Goal: Information Seeking & Learning: Learn about a topic

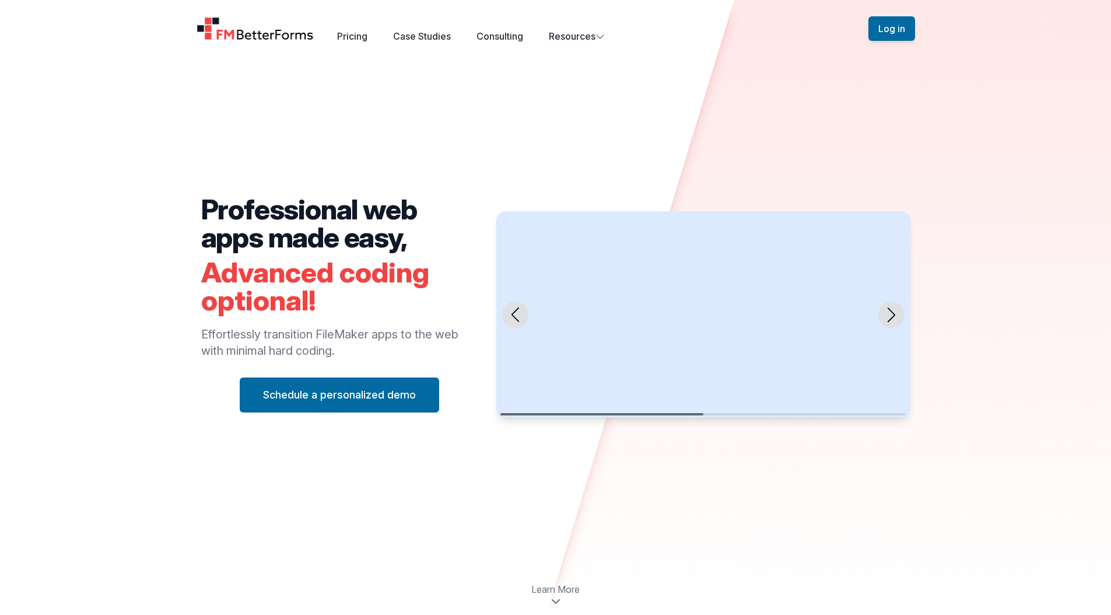
click at [274, 221] on h2 "Professional web apps made easy," at bounding box center [339, 223] width 277 height 56
click at [275, 221] on h2 "Professional web apps made easy," at bounding box center [339, 223] width 277 height 56
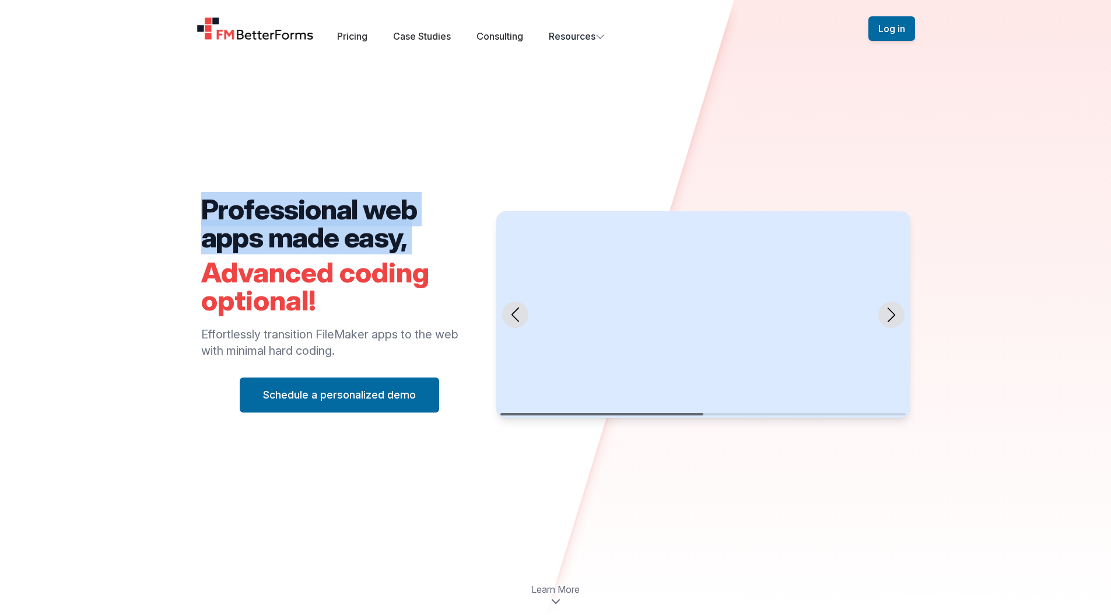
click at [275, 221] on h2 "Professional web apps made easy," at bounding box center [339, 223] width 277 height 56
click at [309, 303] on h2 "Advanced coding optional!" at bounding box center [339, 286] width 277 height 56
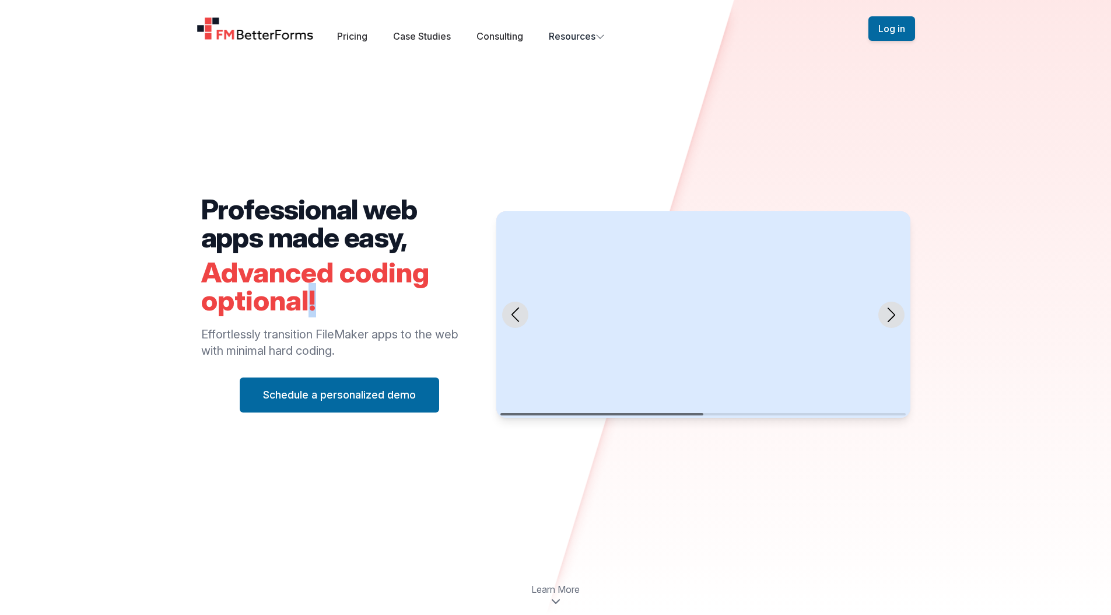
click at [309, 303] on h2 "Advanced coding optional!" at bounding box center [339, 286] width 277 height 56
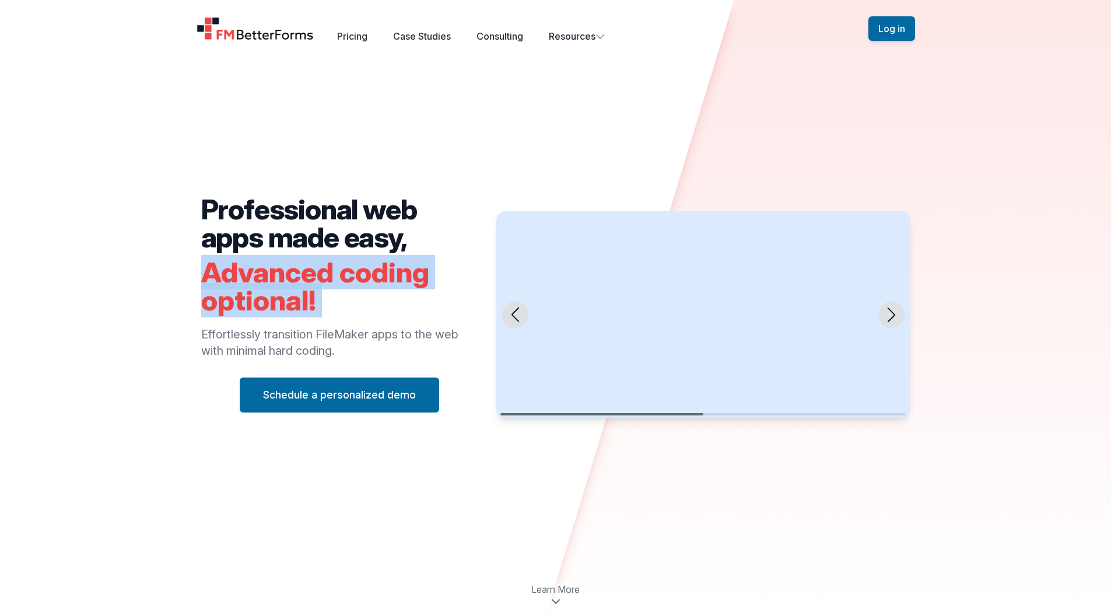
click at [309, 303] on h2 "Advanced coding optional!" at bounding box center [339, 286] width 277 height 56
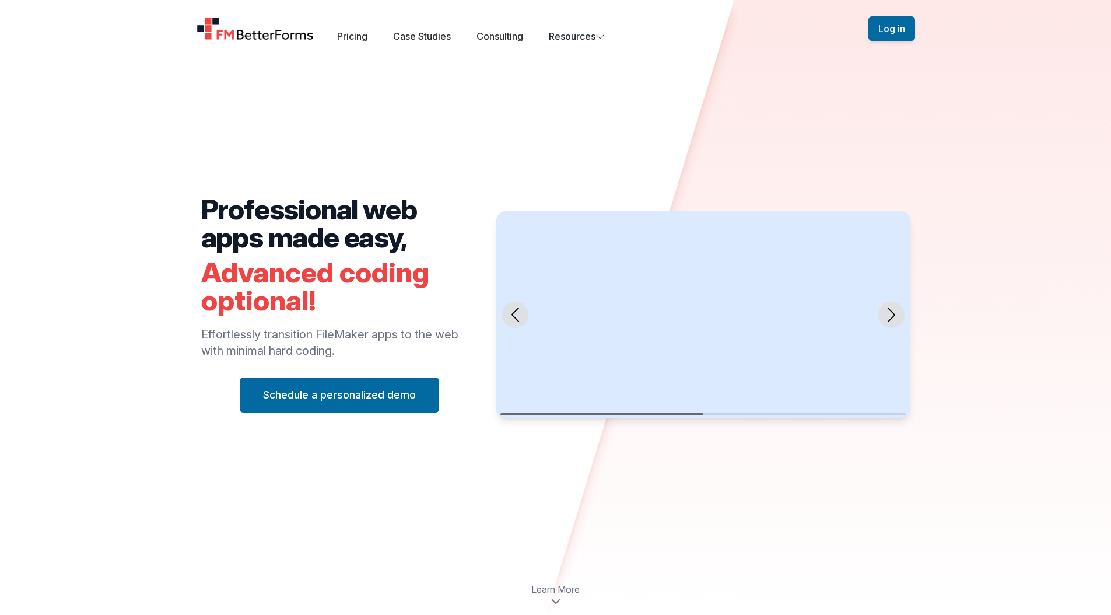
click at [323, 345] on p "Effortlessly transition FileMaker apps to the web with minimal hard coding." at bounding box center [339, 342] width 277 height 33
click at [321, 349] on p "Effortlessly transition FileMaker apps to the web with minimal hard coding." at bounding box center [339, 342] width 277 height 33
drag, startPoint x: 317, startPoint y: 338, endPoint x: 338, endPoint y: 338, distance: 21.6
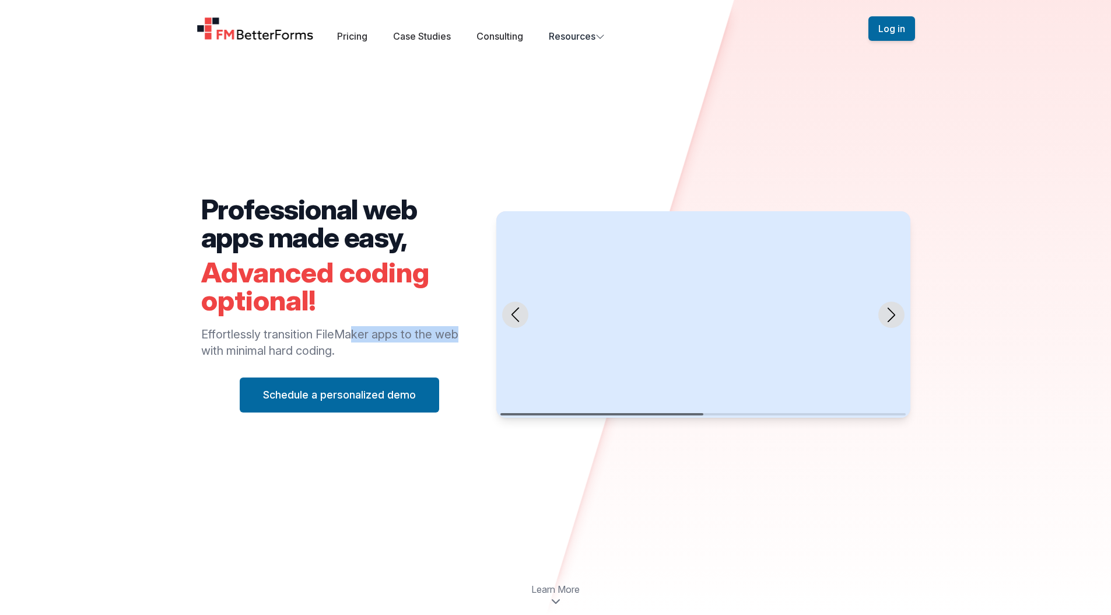
click at [338, 338] on p "Effortlessly transition FileMaker apps to the web with minimal hard coding." at bounding box center [339, 342] width 277 height 33
click at [345, 351] on p "Effortlessly transition FileMaker apps to the web with minimal hard coding." at bounding box center [339, 342] width 277 height 33
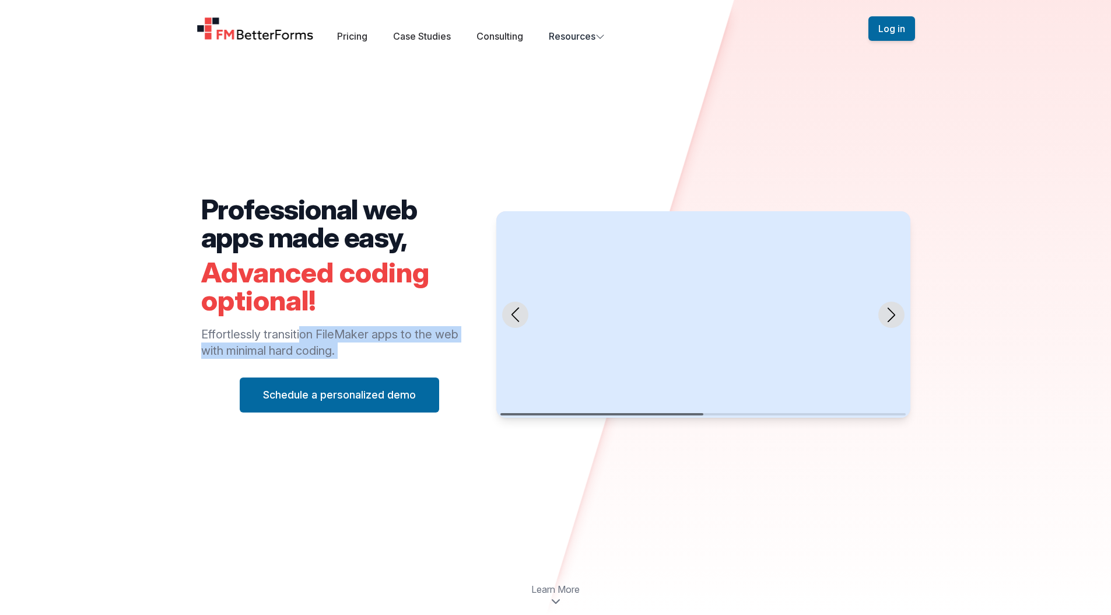
click at [345, 351] on p "Effortlessly transition FileMaker apps to the web with minimal hard coding." at bounding box center [339, 342] width 277 height 33
click at [345, 354] on p "Effortlessly transition FileMaker apps to the web with minimal hard coding." at bounding box center [339, 342] width 277 height 33
drag, startPoint x: 291, startPoint y: 335, endPoint x: 295, endPoint y: 348, distance: 12.9
click at [295, 348] on p "Effortlessly transition FileMaker apps to the web with minimal hard coding." at bounding box center [339, 342] width 277 height 33
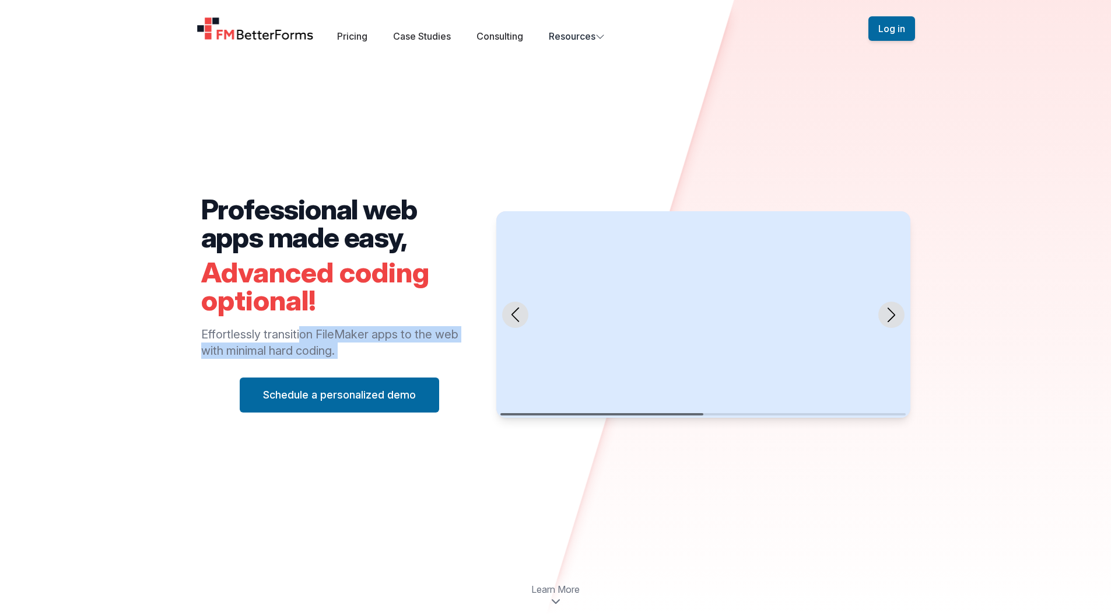
click at [295, 348] on p "Effortlessly transition FileMaker apps to the web with minimal hard coding." at bounding box center [339, 342] width 277 height 33
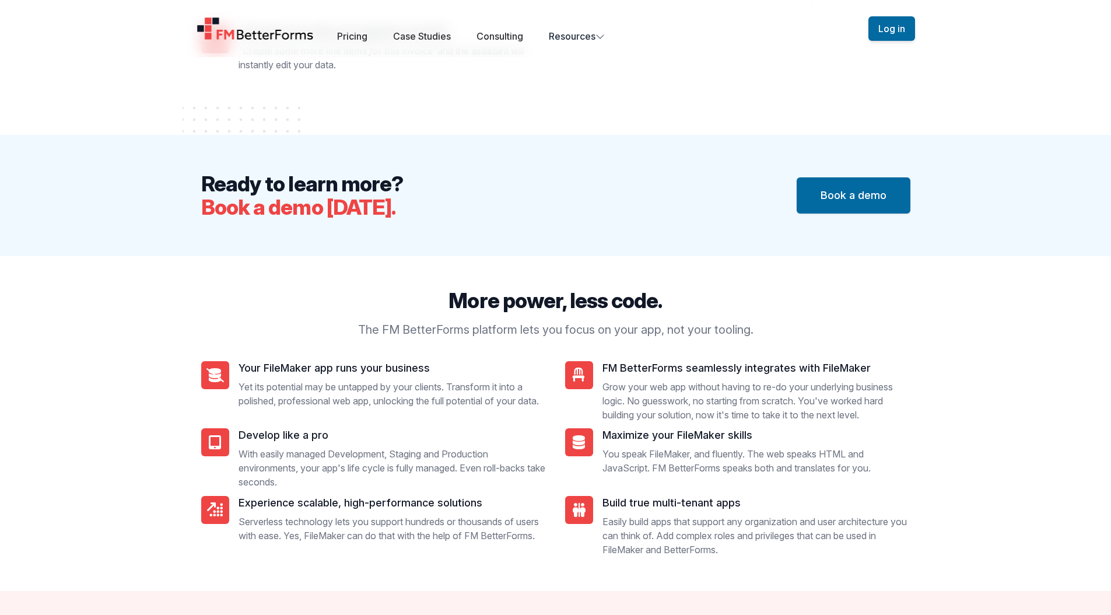
scroll to position [1819, 0]
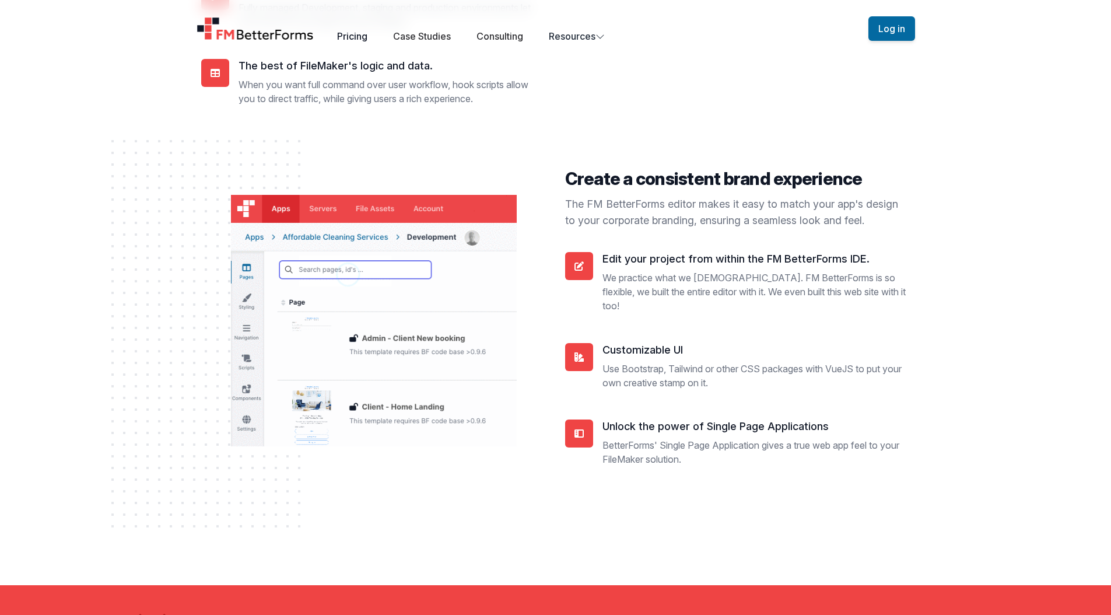
click at [362, 37] on link "Pricing" at bounding box center [352, 36] width 30 height 12
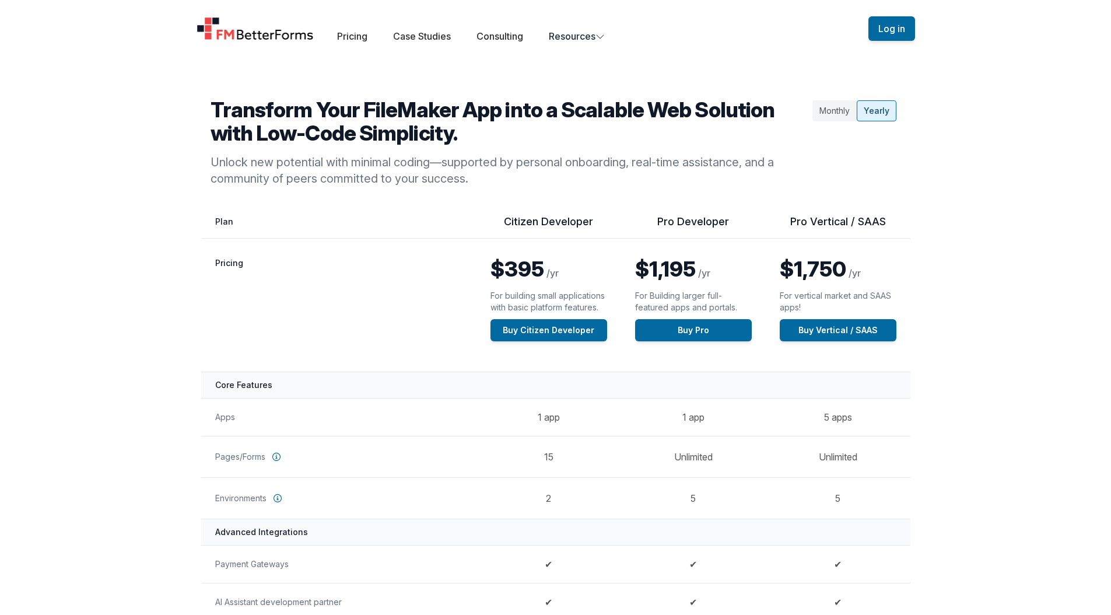
click at [422, 43] on div "Open main menu Pricing Case Studies Consulting Resources Sign Up Log in" at bounding box center [556, 28] width 747 height 57
click at [425, 36] on link "Case Studies" at bounding box center [422, 36] width 58 height 12
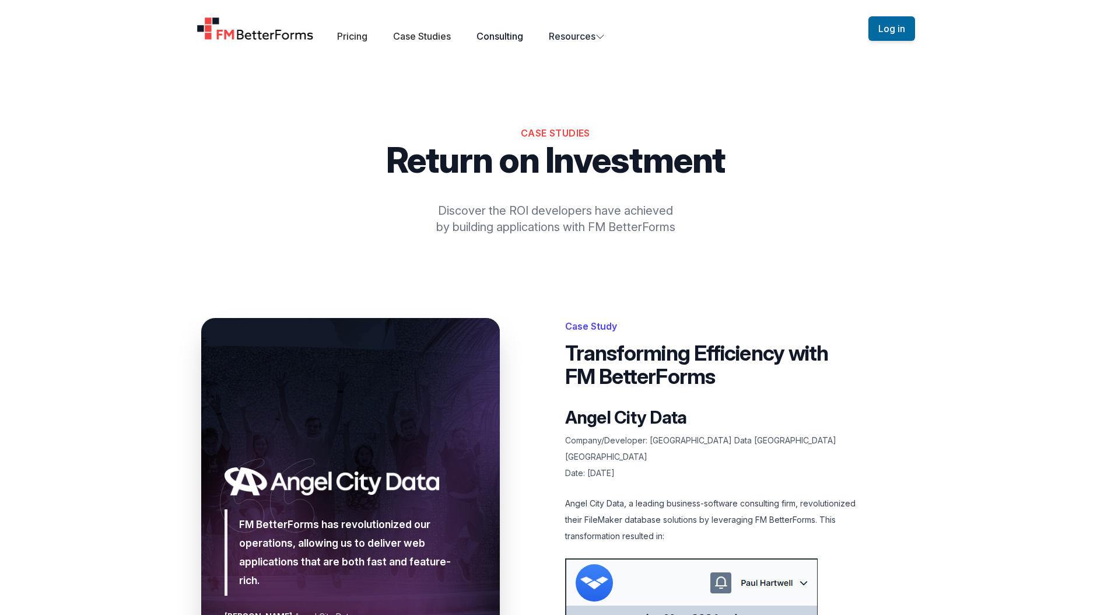
click at [518, 40] on link "Consulting" at bounding box center [500, 36] width 47 height 12
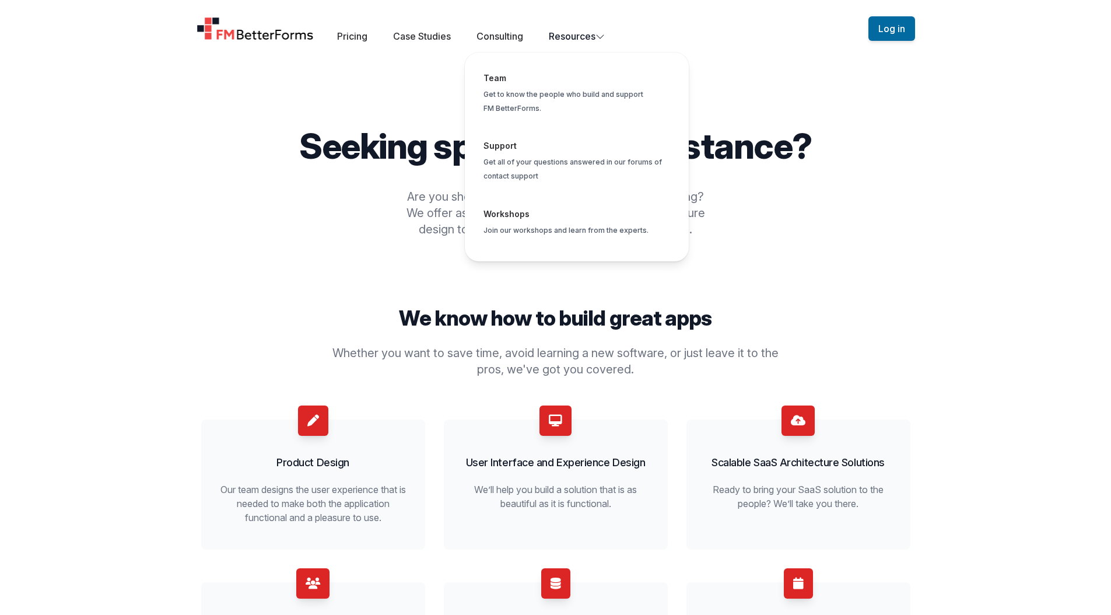
click at [585, 41] on button "Resources Team Get to know the people who build and support FM BetterForms. Sup…" at bounding box center [577, 36] width 56 height 14
click at [553, 85] on span "Global" at bounding box center [576, 96] width 205 height 68
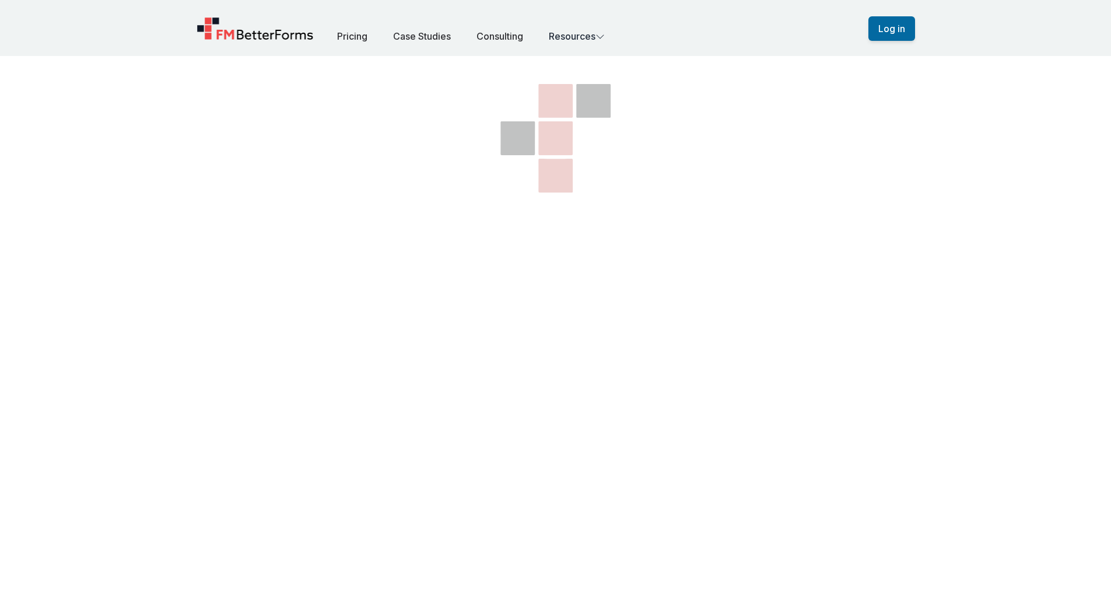
click at [337, 97] on section "Open main menu Pricing Case Studies Consulting Resources Team Get to know the p…" at bounding box center [555, 506] width 1111 height 900
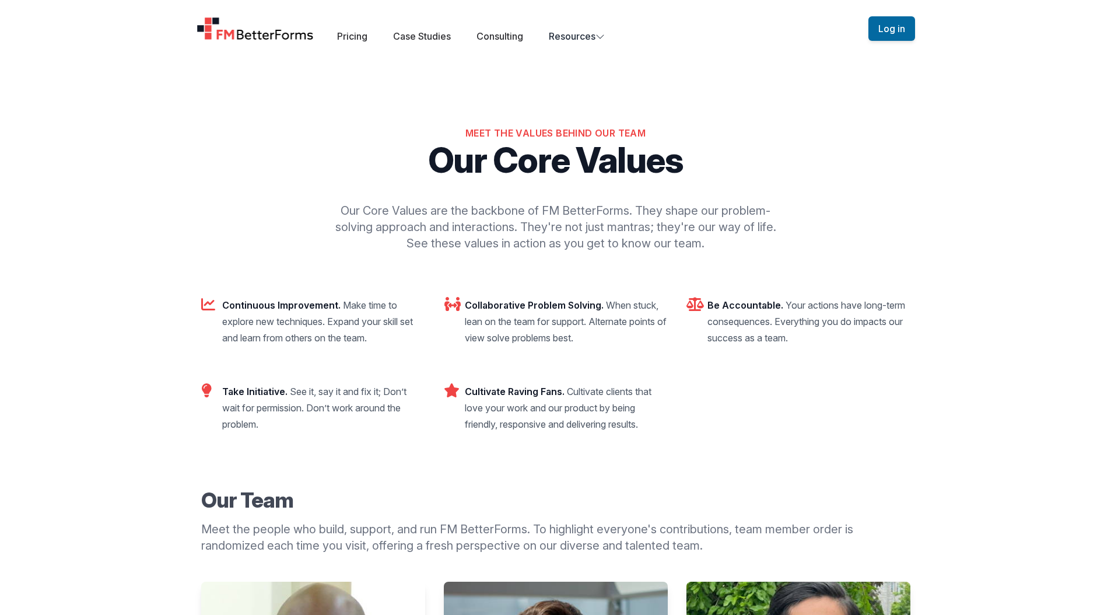
scroll to position [408, 0]
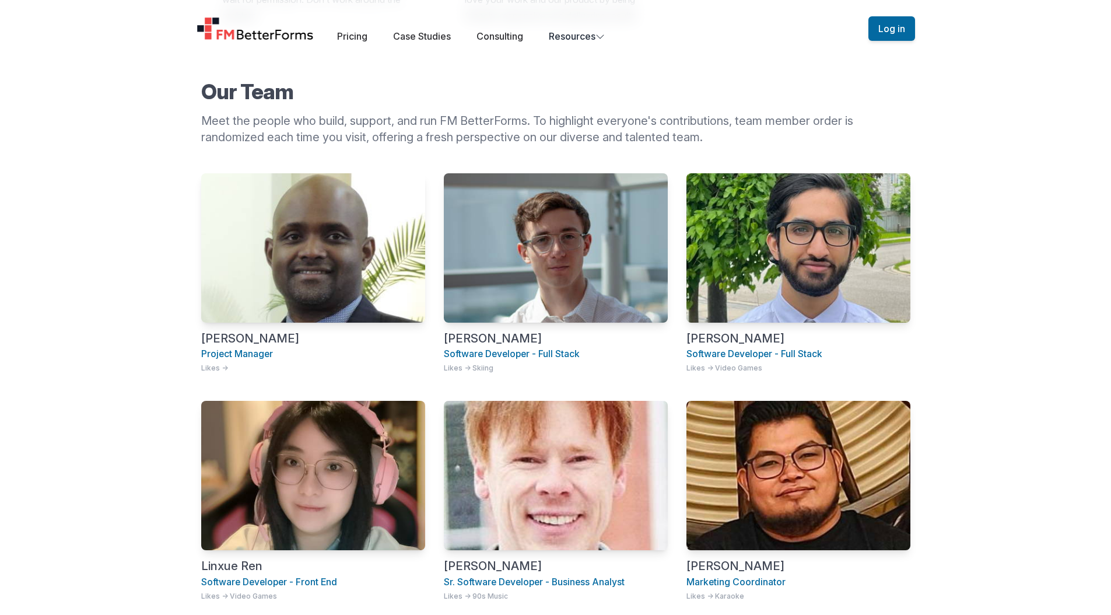
click at [284, 34] on img "Home" at bounding box center [256, 28] width 118 height 23
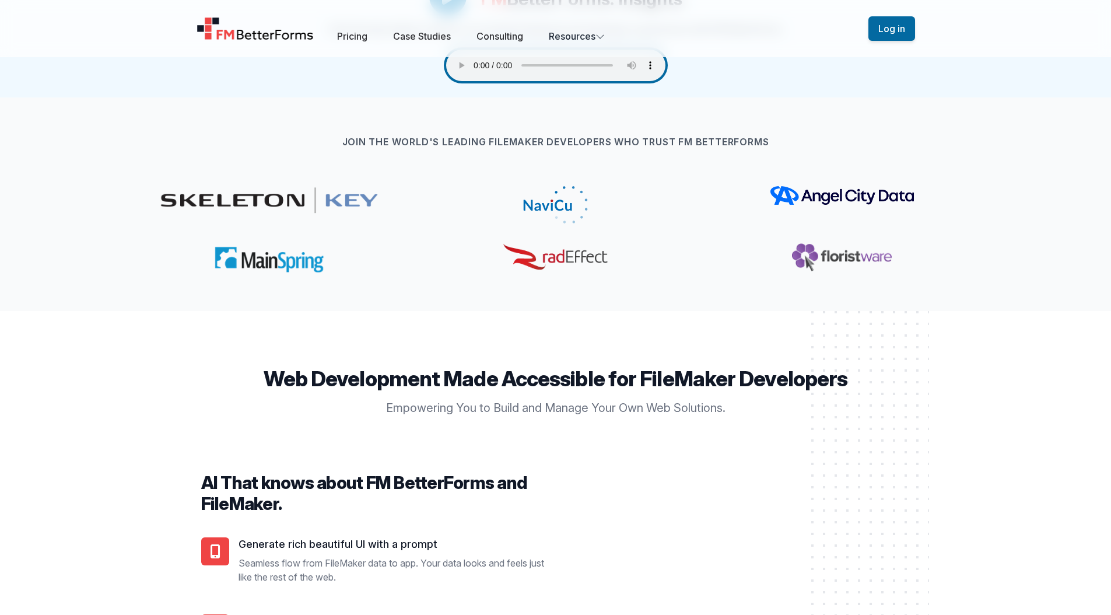
scroll to position [913, 0]
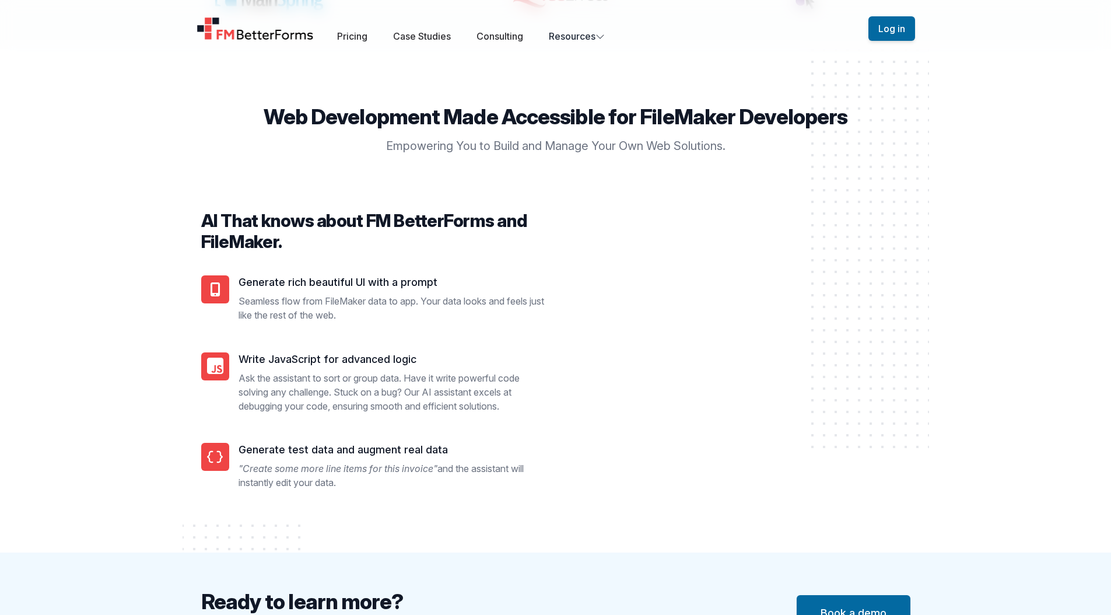
drag, startPoint x: 312, startPoint y: 306, endPoint x: 313, endPoint y: 314, distance: 8.9
click at [313, 314] on div "Generate rich beautiful UI with a prompt Seamless flow from FileMaker data to a…" at bounding box center [393, 301] width 308 height 53
click at [313, 314] on p "Seamless flow from FileMaker data to app. Your data looks and feels just like t…" at bounding box center [393, 308] width 308 height 28
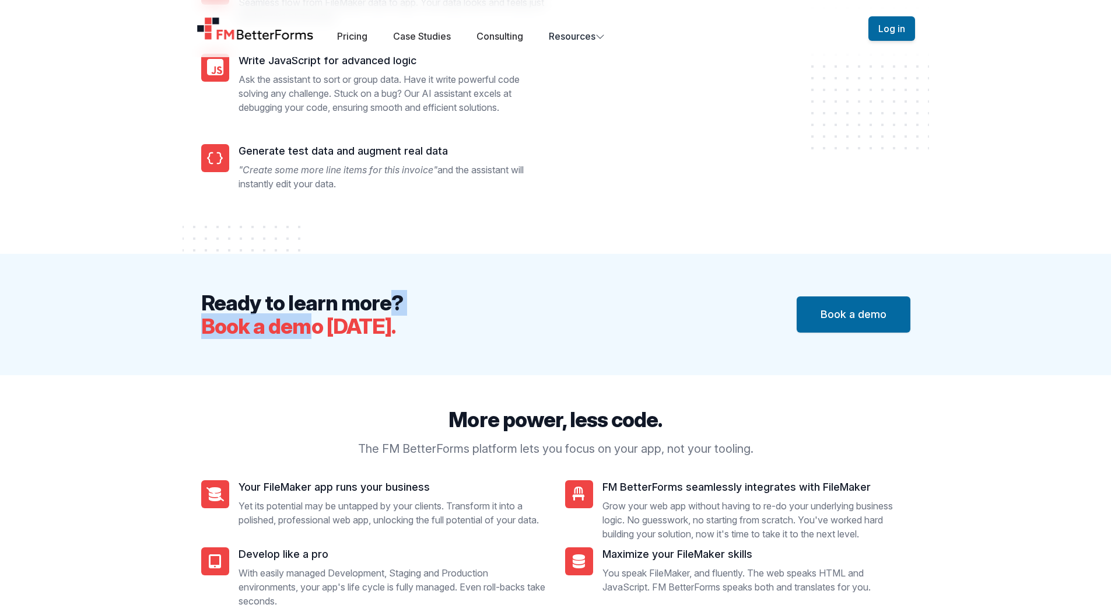
drag, startPoint x: 314, startPoint y: 306, endPoint x: 316, endPoint y: 325, distance: 19.3
click at [316, 325] on h2 "Ready to learn more? Book a demo [DATE]." at bounding box center [302, 314] width 202 height 47
click at [316, 325] on span "Book a demo [DATE]." at bounding box center [298, 326] width 195 height 26
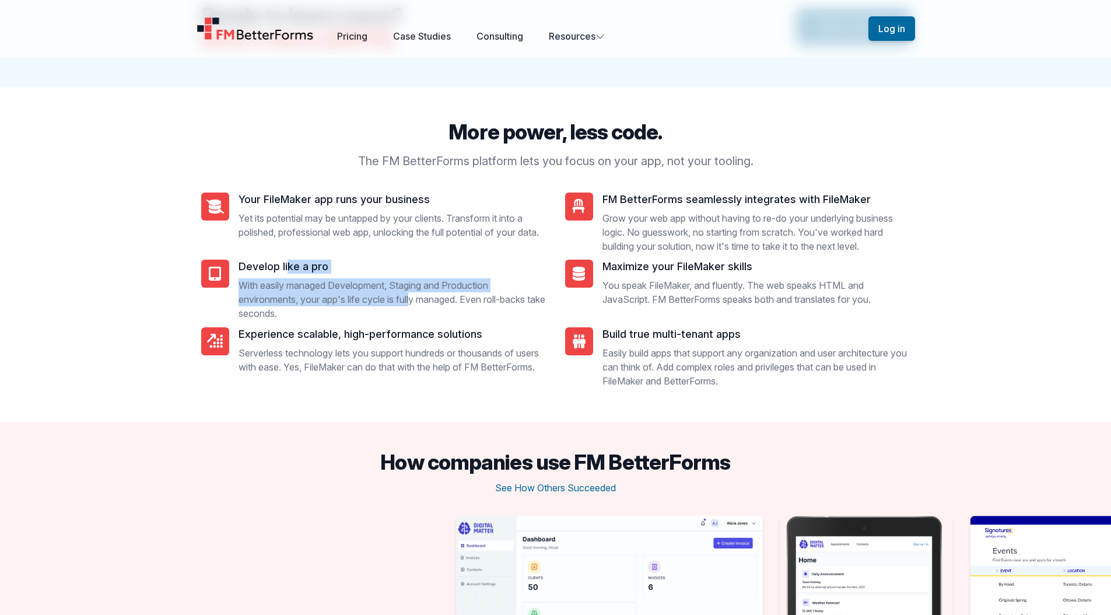
drag, startPoint x: 291, startPoint y: 299, endPoint x: 293, endPoint y: 319, distance: 20.1
click at [293, 317] on div "Develop like a pro With easily managed Development, Staging and Production envi…" at bounding box center [393, 293] width 308 height 67
click at [293, 319] on p "With easily managed Development, Staging and Production environments, your app'…" at bounding box center [393, 299] width 308 height 42
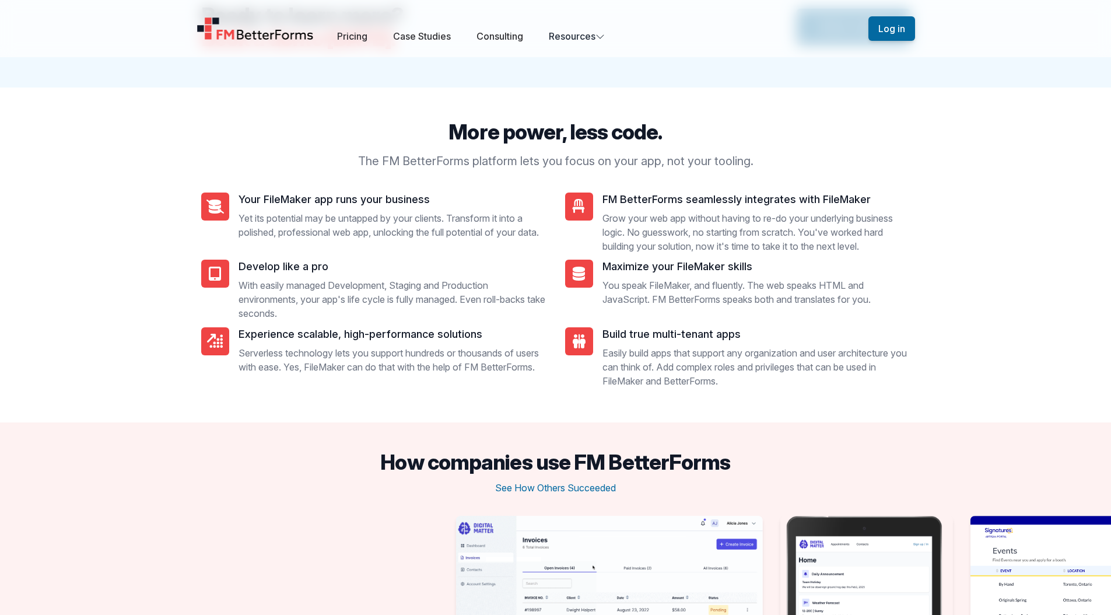
scroll to position [1790, 0]
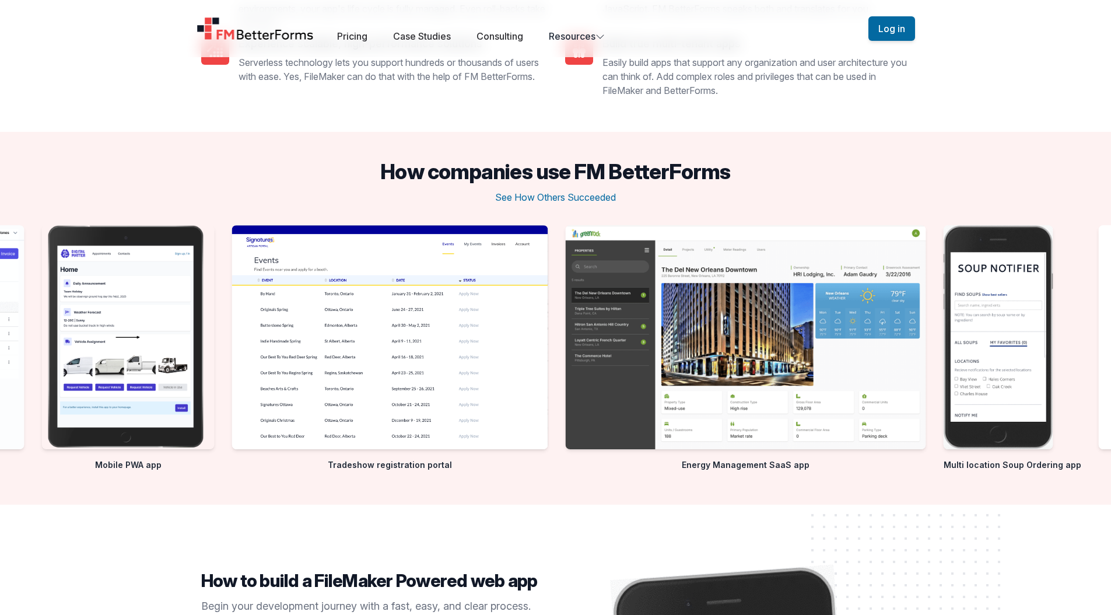
click at [36, 313] on div "Apprentice Registration Portal Client web portal Mobile PWA app Tradeshow regis…" at bounding box center [255, 350] width 1111 height 251
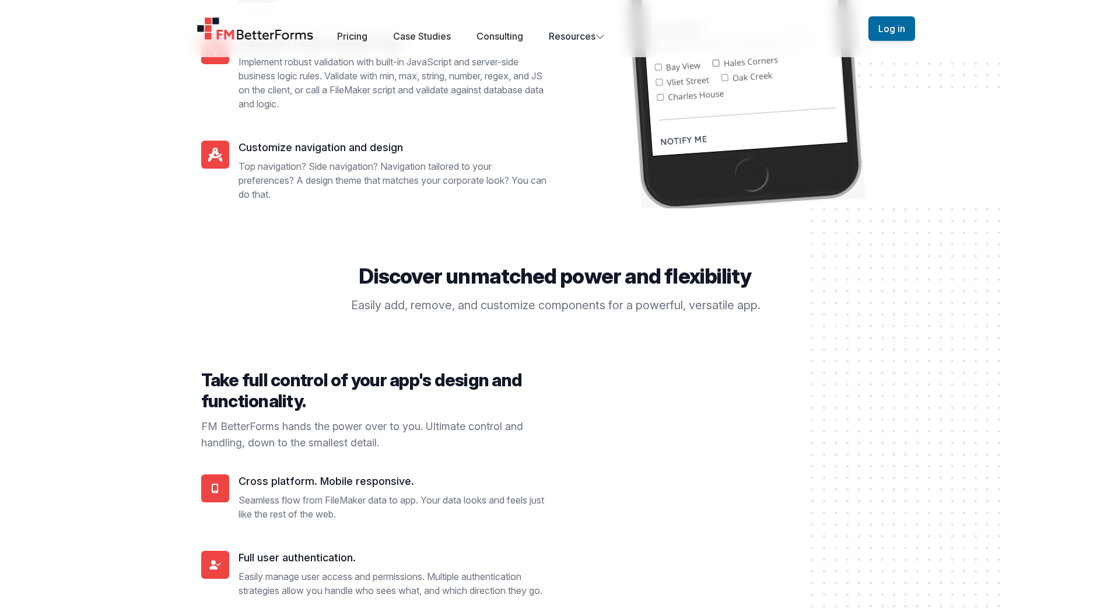
scroll to position [2862, 0]
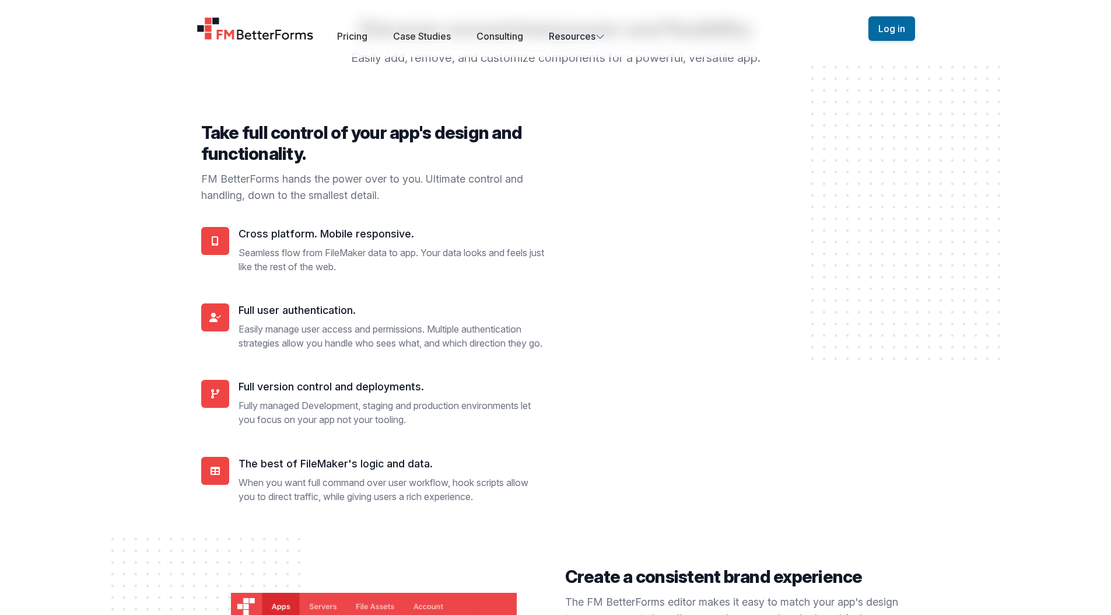
click at [237, 34] on img "Home" at bounding box center [256, 28] width 118 height 23
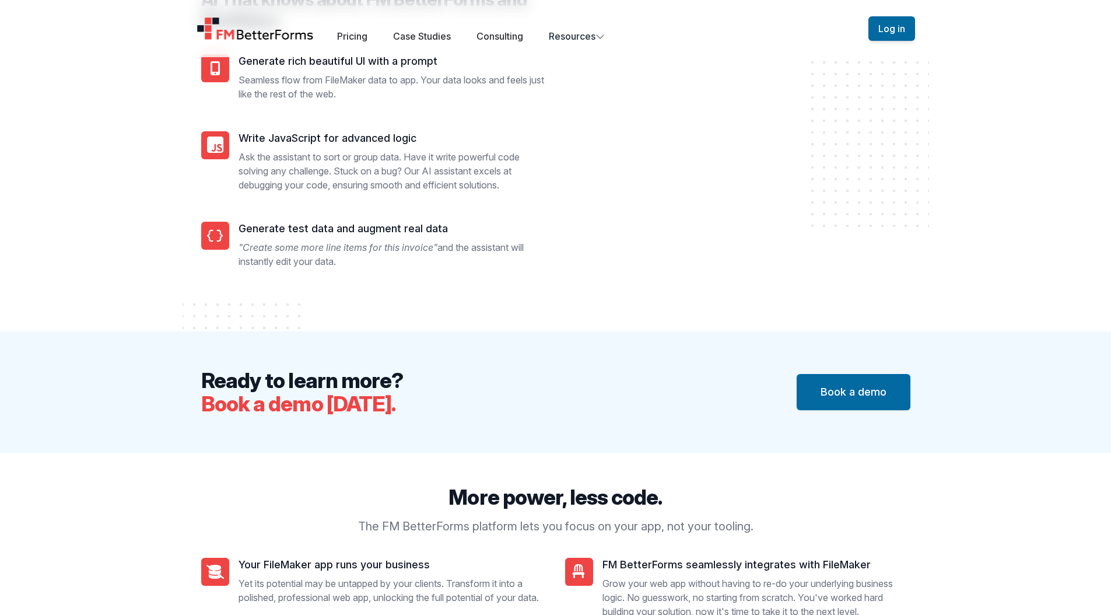
scroll to position [0, 0]
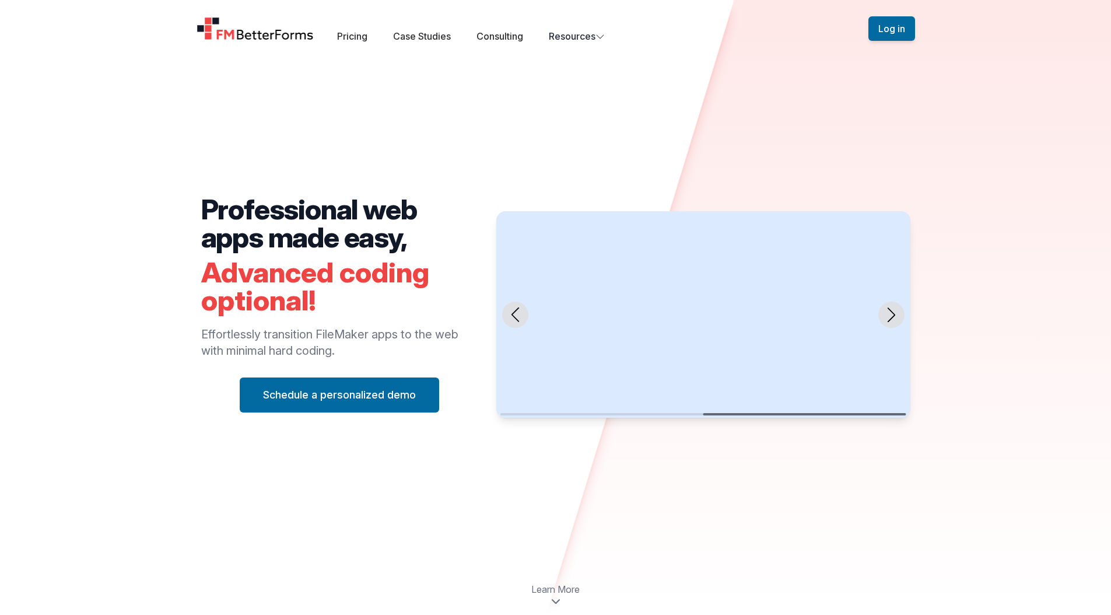
click at [278, 40] on img "Home" at bounding box center [256, 28] width 118 height 23
click at [222, 32] on img "Home" at bounding box center [256, 28] width 118 height 23
click at [220, 23] on img "Home" at bounding box center [256, 28] width 118 height 23
drag, startPoint x: 506, startPoint y: 108, endPoint x: 505, endPoint y: 40, distance: 67.7
click at [506, 109] on div "Professional web apps made easy, Advanced coding optional! Effortlessly transit…" at bounding box center [556, 315] width 747 height 480
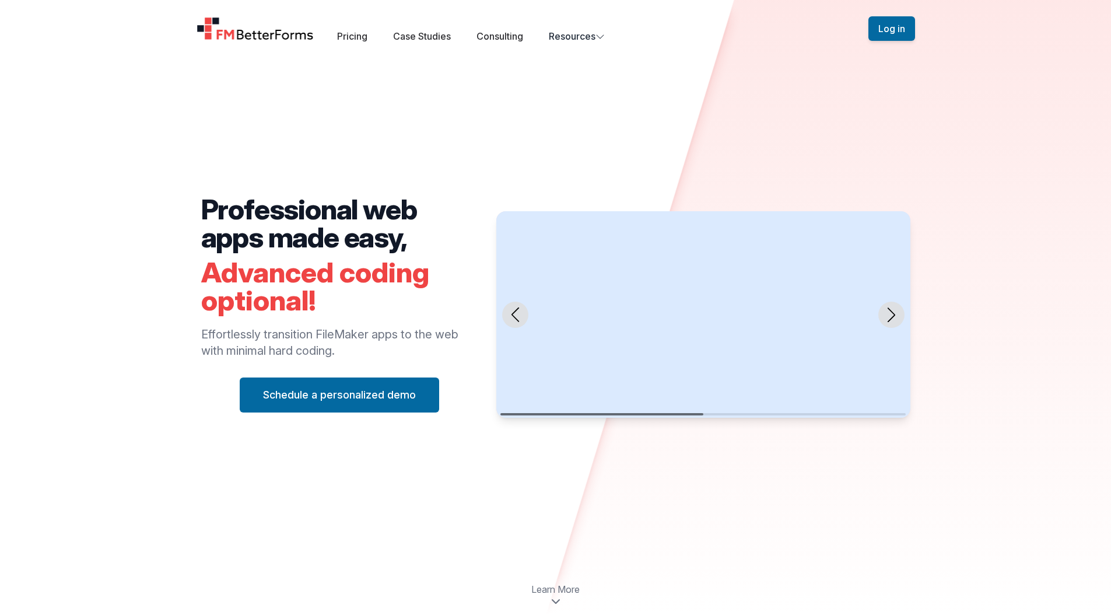
click at [590, 23] on div "Open main menu Pricing Case Studies Consulting Resources" at bounding box center [533, 28] width 672 height 29
click at [593, 35] on button "Resources" at bounding box center [577, 36] width 56 height 14
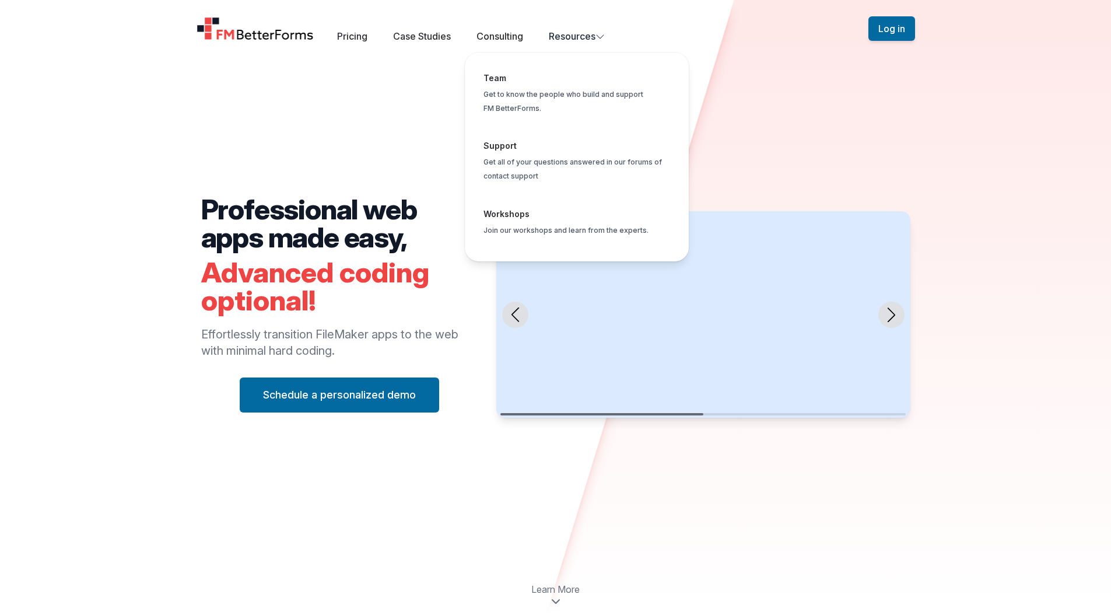
click at [417, 95] on div "Professional web apps made easy, Advanced coding optional! Effortlessly transit…" at bounding box center [556, 315] width 747 height 480
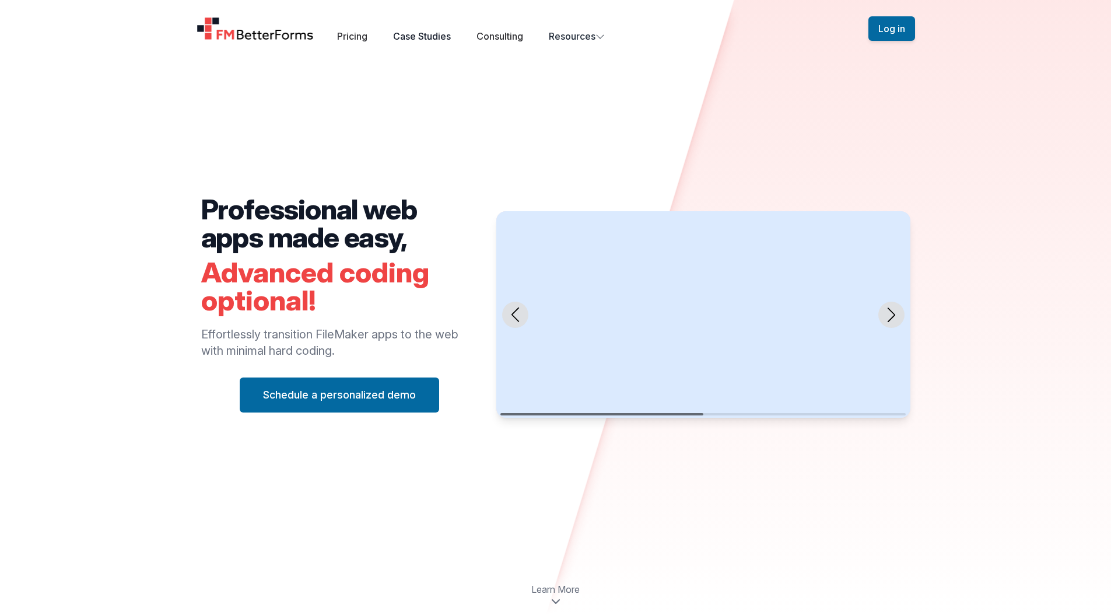
click at [434, 34] on link "Case Studies" at bounding box center [422, 36] width 58 height 12
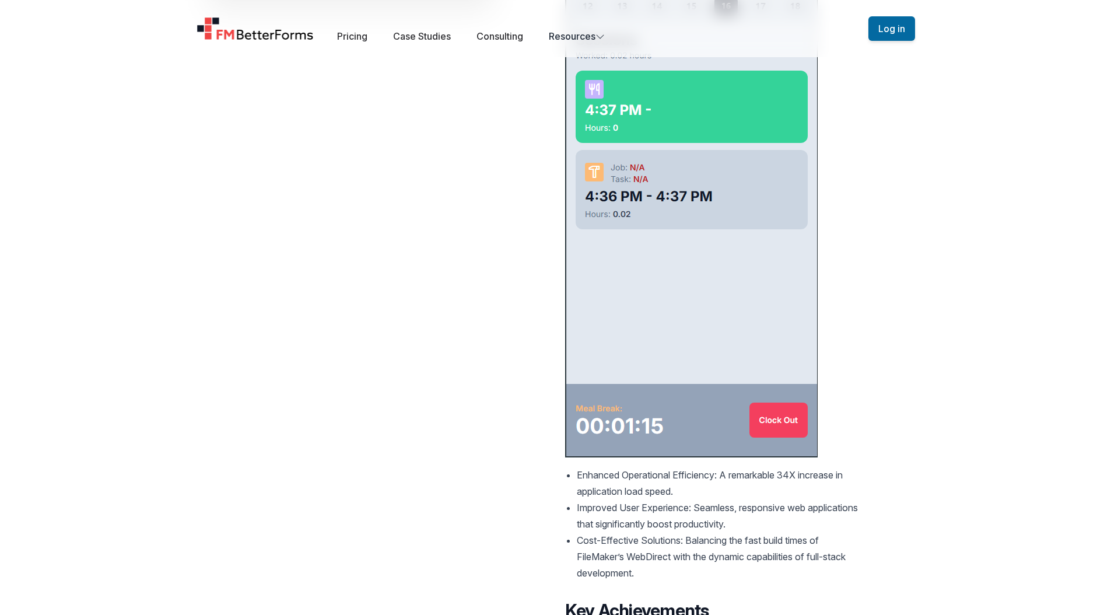
scroll to position [167, 0]
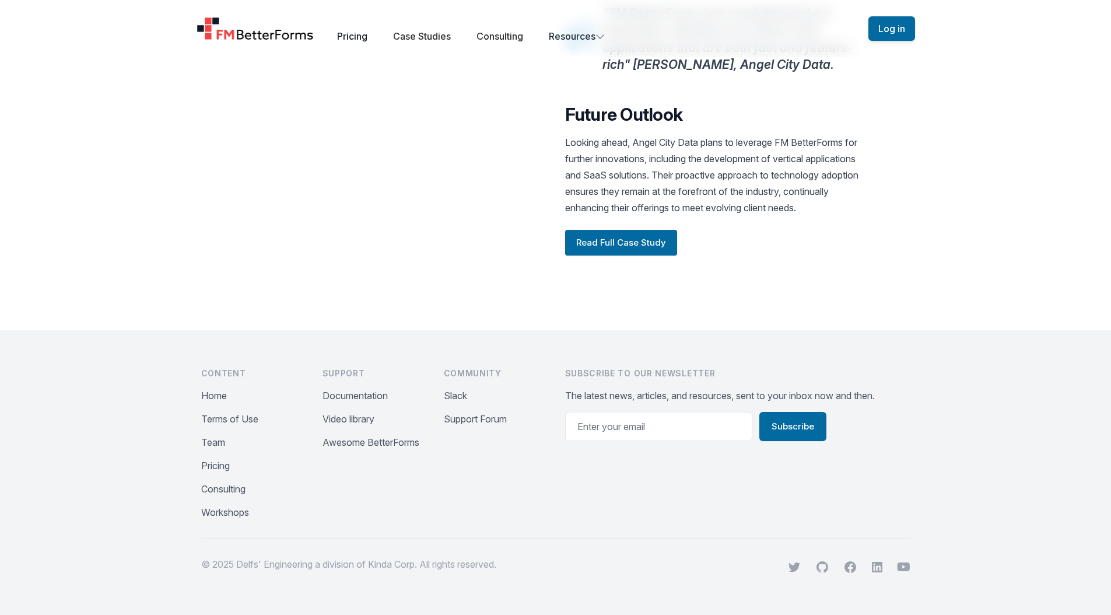
click at [362, 31] on link "Pricing" at bounding box center [352, 36] width 30 height 12
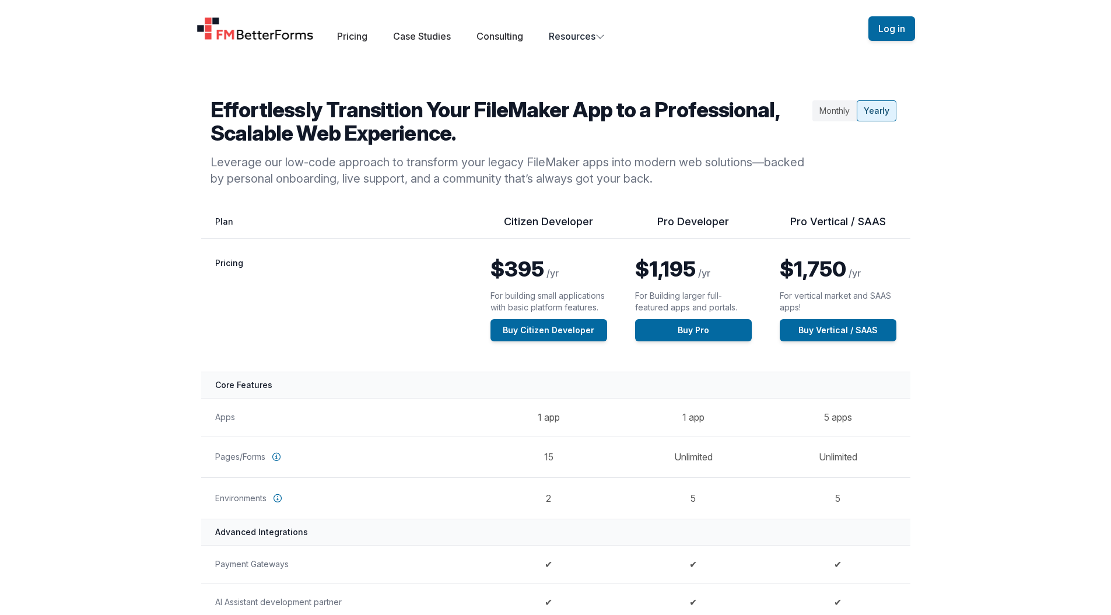
click at [259, 37] on img "Home" at bounding box center [256, 28] width 118 height 23
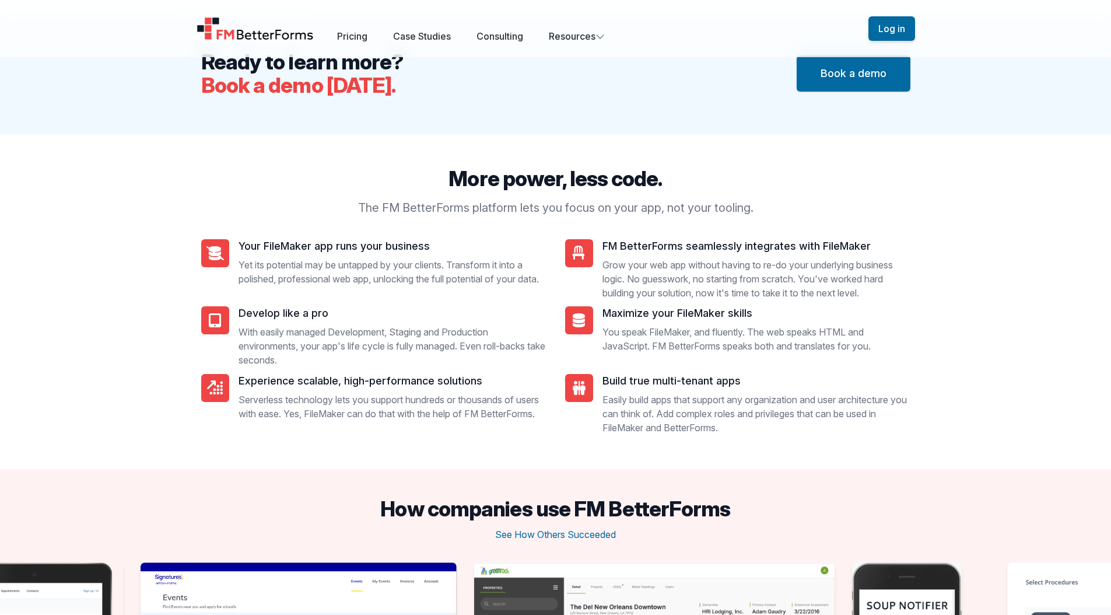
scroll to position [1445, 0]
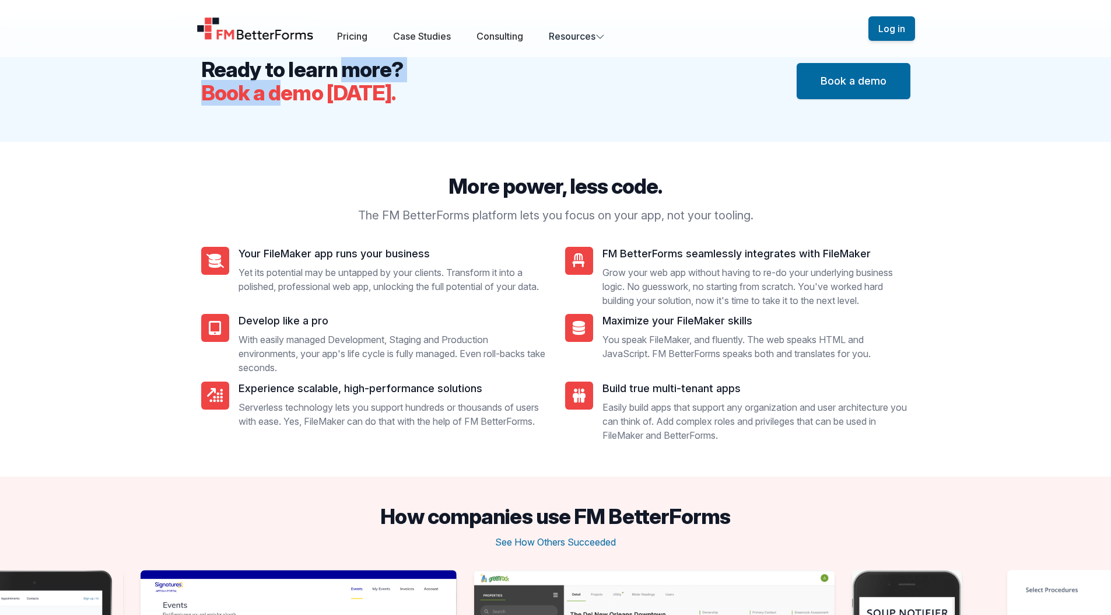
drag, startPoint x: 284, startPoint y: 76, endPoint x: 284, endPoint y: 95, distance: 18.1
click at [284, 95] on h2 "Ready to learn more? Book a demo [DATE]." at bounding box center [302, 81] width 202 height 47
click at [284, 95] on span "Book a demo [DATE]." at bounding box center [298, 93] width 195 height 26
drag, startPoint x: 248, startPoint y: 72, endPoint x: 248, endPoint y: 96, distance: 23.9
click at [248, 96] on h2 "Ready to learn more? Book a demo [DATE]." at bounding box center [302, 81] width 202 height 47
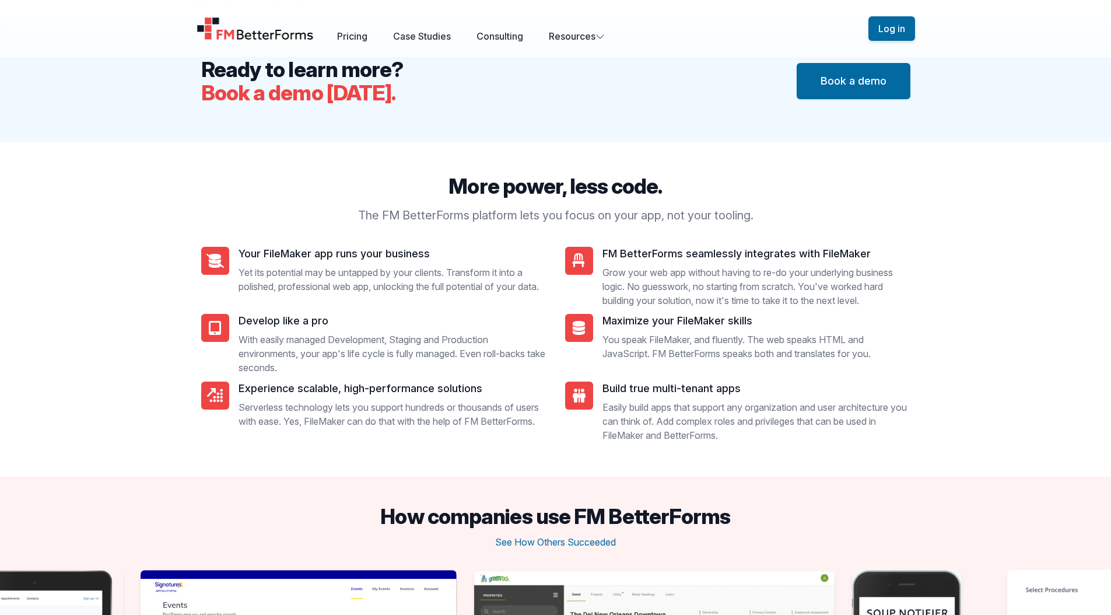
click at [275, 92] on span "Book a demo [DATE]." at bounding box center [298, 93] width 195 height 26
click at [334, 87] on h2 "Ready to learn more? Book a demo [DATE]." at bounding box center [302, 81] width 202 height 47
drag, startPoint x: 341, startPoint y: 84, endPoint x: 352, endPoint y: 93, distance: 14.9
click at [349, 96] on span "Book a demo [DATE]." at bounding box center [298, 93] width 195 height 26
click at [371, 44] on div "Open main menu Pricing Case Studies Consulting Resources Sign Up Log in" at bounding box center [556, 28] width 747 height 57
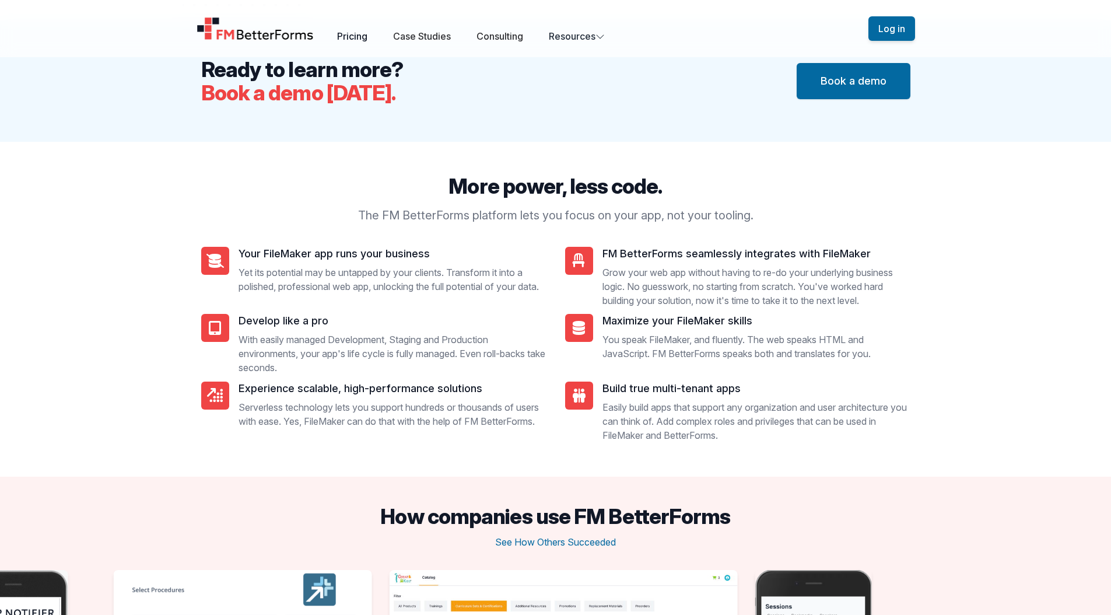
click at [367, 39] on link "Pricing" at bounding box center [352, 36] width 30 height 12
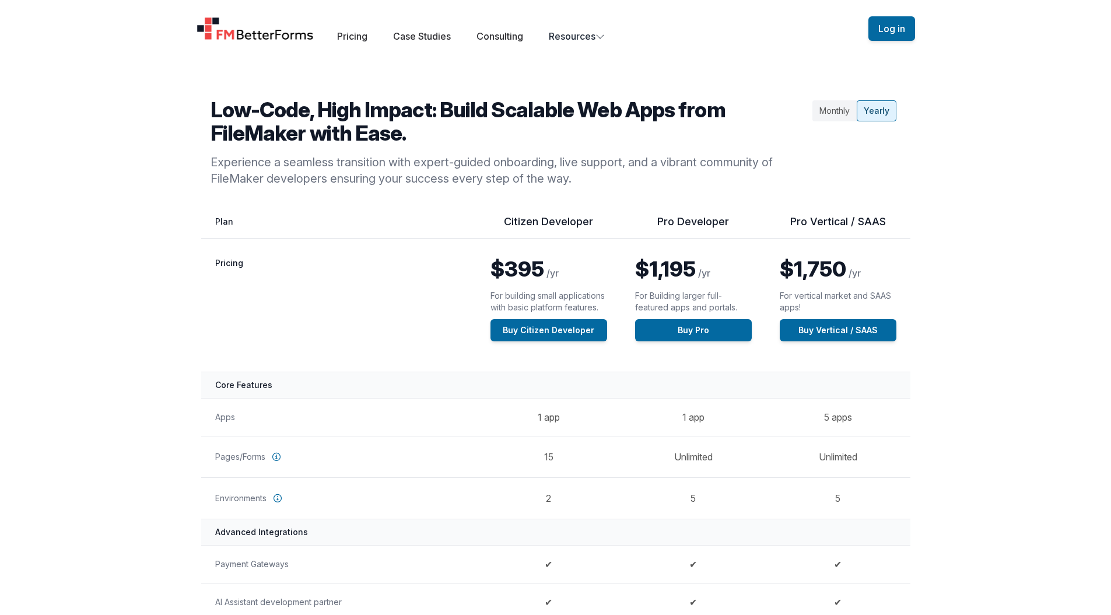
click at [275, 39] on img "Home" at bounding box center [256, 28] width 118 height 23
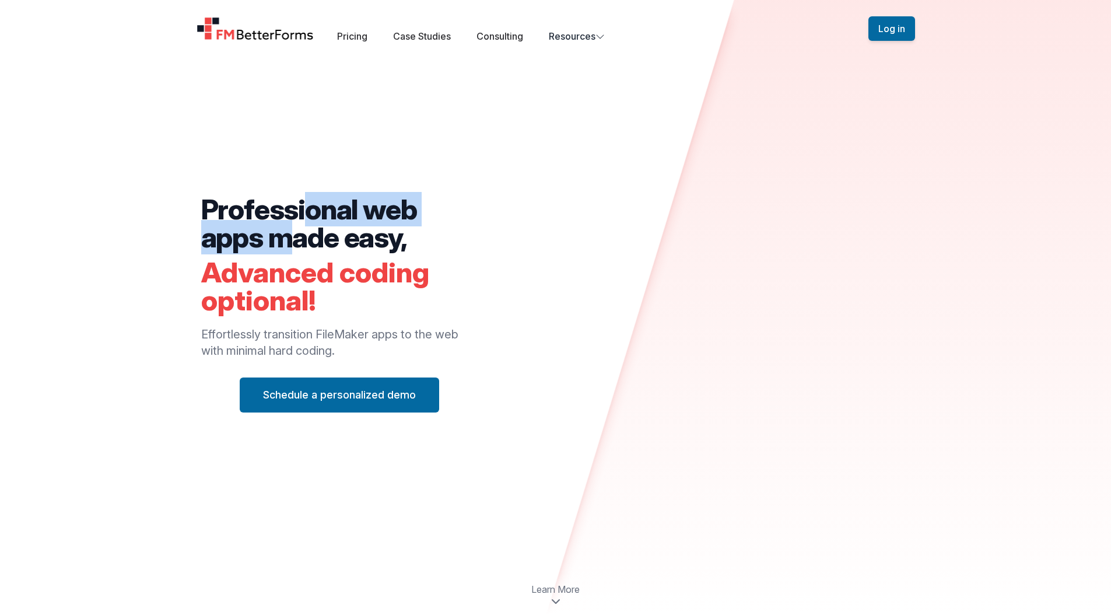
drag, startPoint x: 312, startPoint y: 217, endPoint x: 293, endPoint y: 237, distance: 26.8
click at [293, 237] on h2 "Professional web apps made easy," at bounding box center [339, 223] width 277 height 56
